Goal: Transaction & Acquisition: Purchase product/service

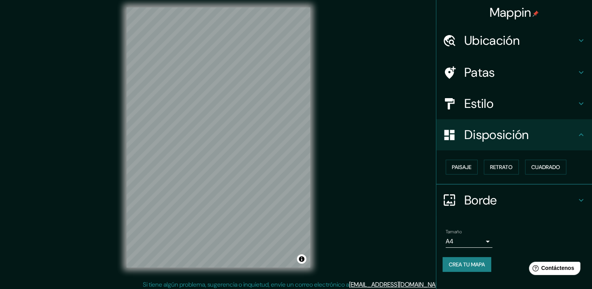
scroll to position [8, 0]
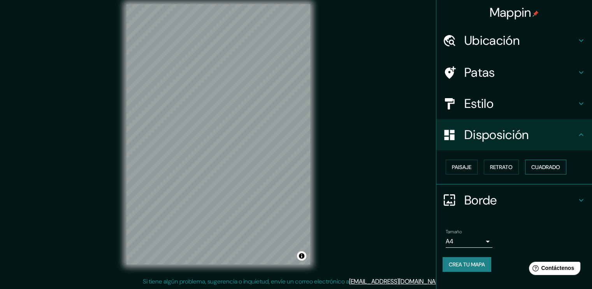
click at [550, 168] on font "Cuadrado" at bounding box center [546, 167] width 29 height 7
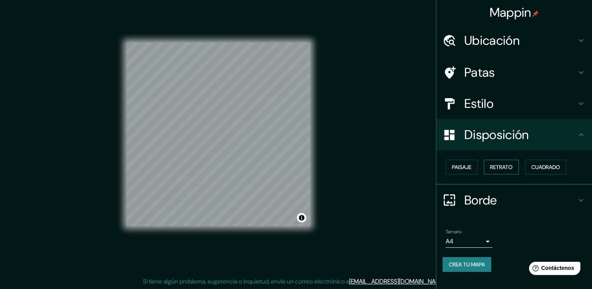
click at [513, 168] on font "Retrato" at bounding box center [501, 167] width 23 height 7
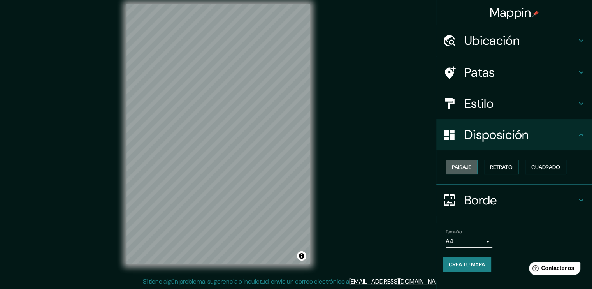
click at [457, 168] on font "Paisaje" at bounding box center [461, 167] width 19 height 7
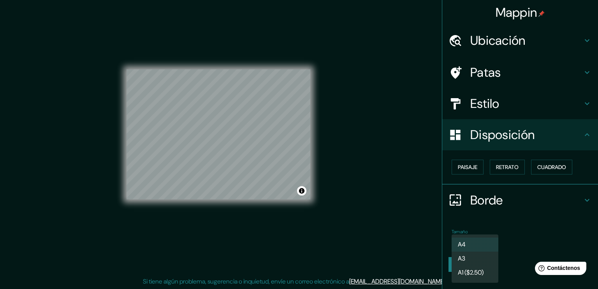
click at [486, 241] on body "Mappin Ubicación Piura, [GEOGRAPHIC_DATA], [GEOGRAPHIC_DATA] Patas Estilo Dispo…" at bounding box center [299, 136] width 598 height 289
click at [489, 262] on li "A3" at bounding box center [475, 259] width 47 height 14
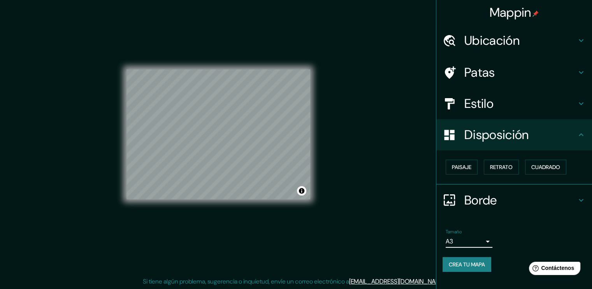
click at [481, 238] on body "Mappin Ubicación Piura, [GEOGRAPHIC_DATA], [GEOGRAPHIC_DATA] Patas Estilo Dispo…" at bounding box center [296, 136] width 592 height 289
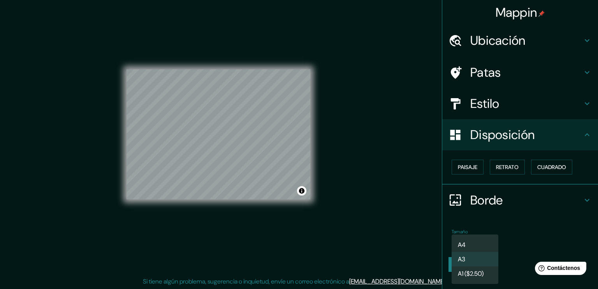
click at [484, 271] on font "A1 ($2.50)" at bounding box center [471, 273] width 26 height 8
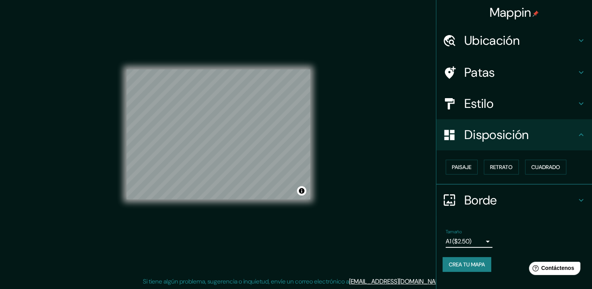
click at [480, 243] on body "Mappin Ubicación Piura, [GEOGRAPHIC_DATA], [GEOGRAPHIC_DATA] Patas Estilo Dispo…" at bounding box center [296, 136] width 592 height 289
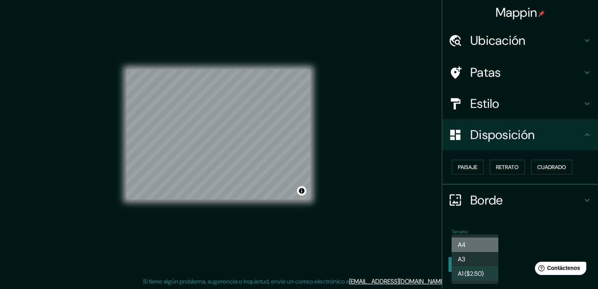
click at [480, 244] on li "A4" at bounding box center [475, 245] width 47 height 14
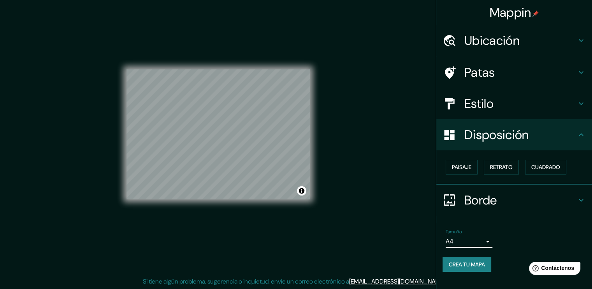
click at [478, 265] on font "Crea tu mapa" at bounding box center [467, 264] width 36 height 7
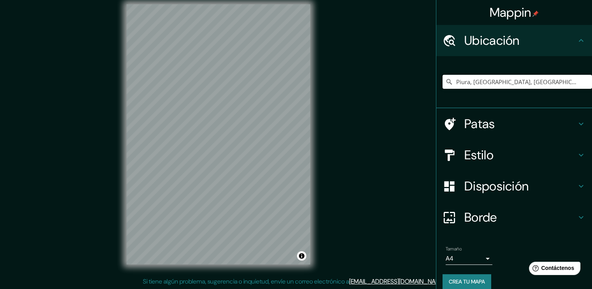
click at [556, 76] on input "Piura, [GEOGRAPHIC_DATA], [GEOGRAPHIC_DATA]" at bounding box center [518, 82] width 150 height 14
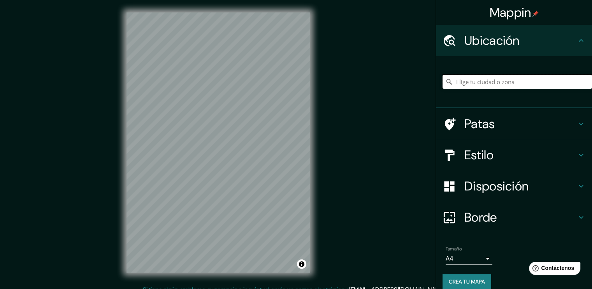
click at [481, 85] on input "Elige tu ciudad o zona" at bounding box center [518, 82] width 150 height 14
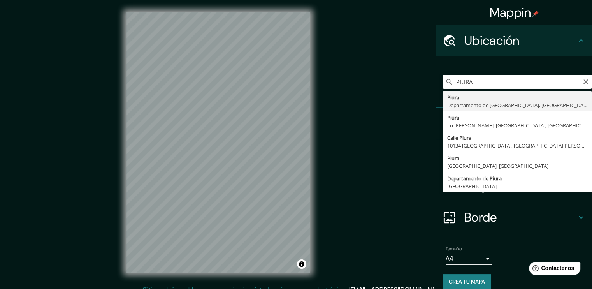
type input "Piura, [GEOGRAPHIC_DATA], [GEOGRAPHIC_DATA]"
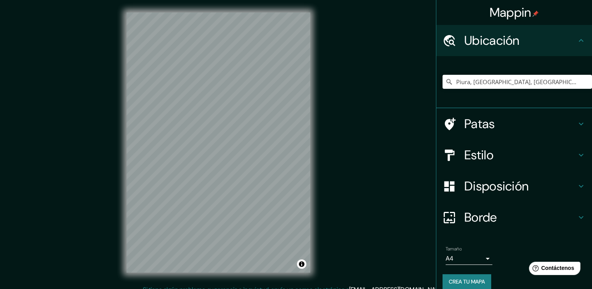
click at [109, 128] on div "Mappin Ubicación Piura, [GEOGRAPHIC_DATA], [GEOGRAPHIC_DATA] Patas Estilo Dispo…" at bounding box center [296, 148] width 592 height 297
click at [122, 241] on div "© Mapbox © OpenStreetMap Improve this map" at bounding box center [218, 142] width 209 height 285
click at [517, 39] on h4 "Ubicación" at bounding box center [521, 41] width 112 height 16
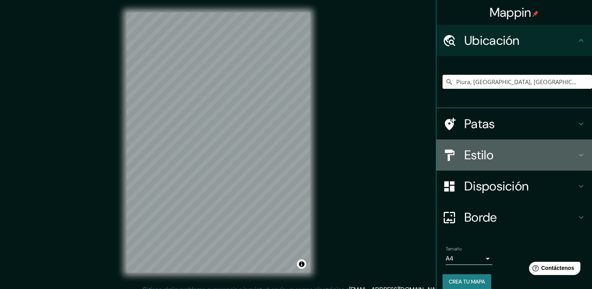
click at [494, 153] on h4 "Estilo" at bounding box center [521, 155] width 112 height 16
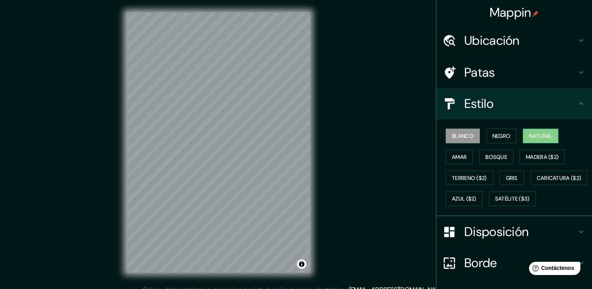
click at [532, 135] on font "Natural" at bounding box center [540, 135] width 23 height 7
